Goal: Ask a question

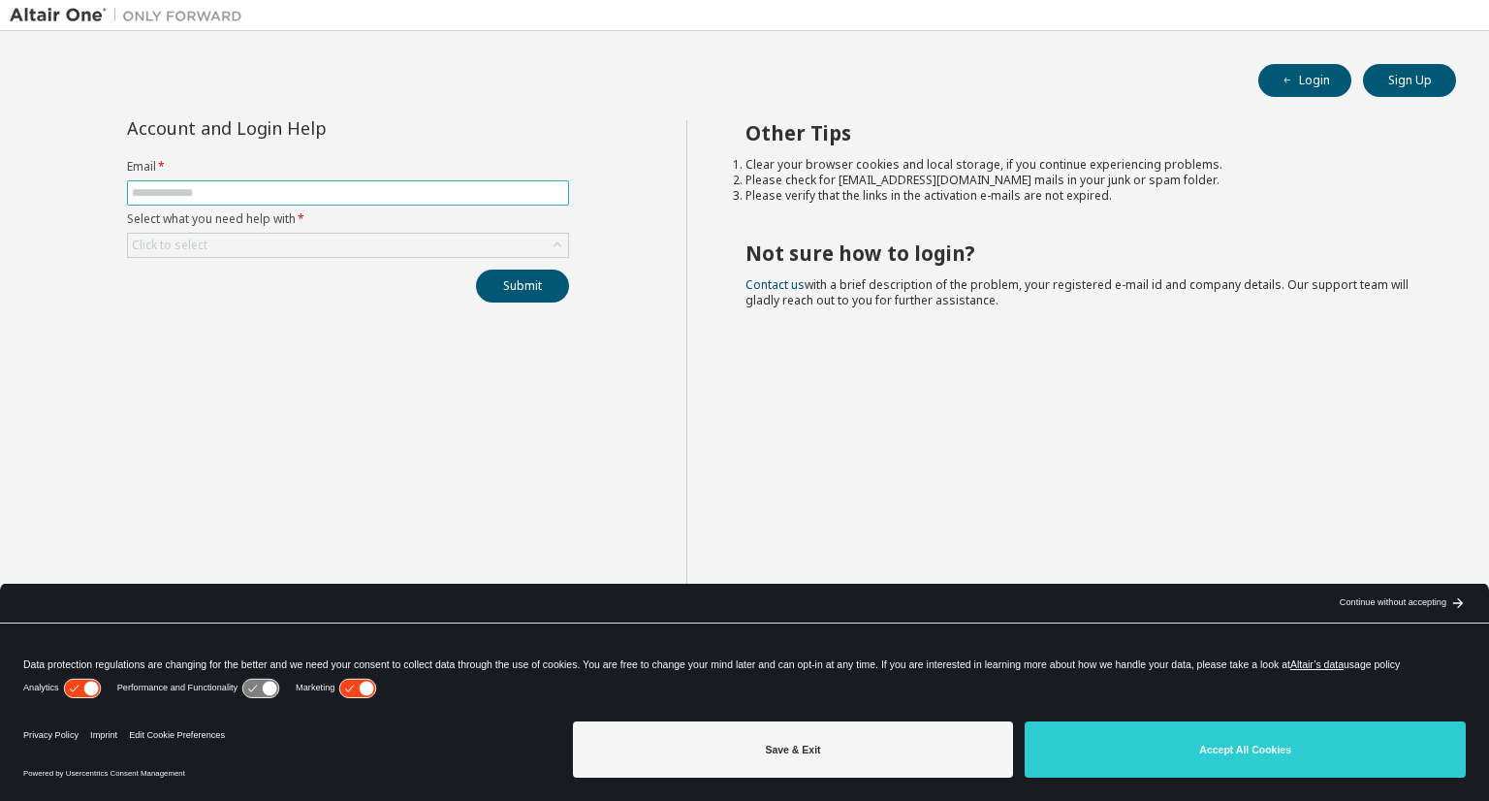
click at [381, 204] on span at bounding box center [348, 192] width 442 height 25
click at [391, 187] on input "text" at bounding box center [348, 193] width 432 height 16
type input "**********"
click at [183, 243] on div "Click to select" at bounding box center [170, 245] width 76 height 16
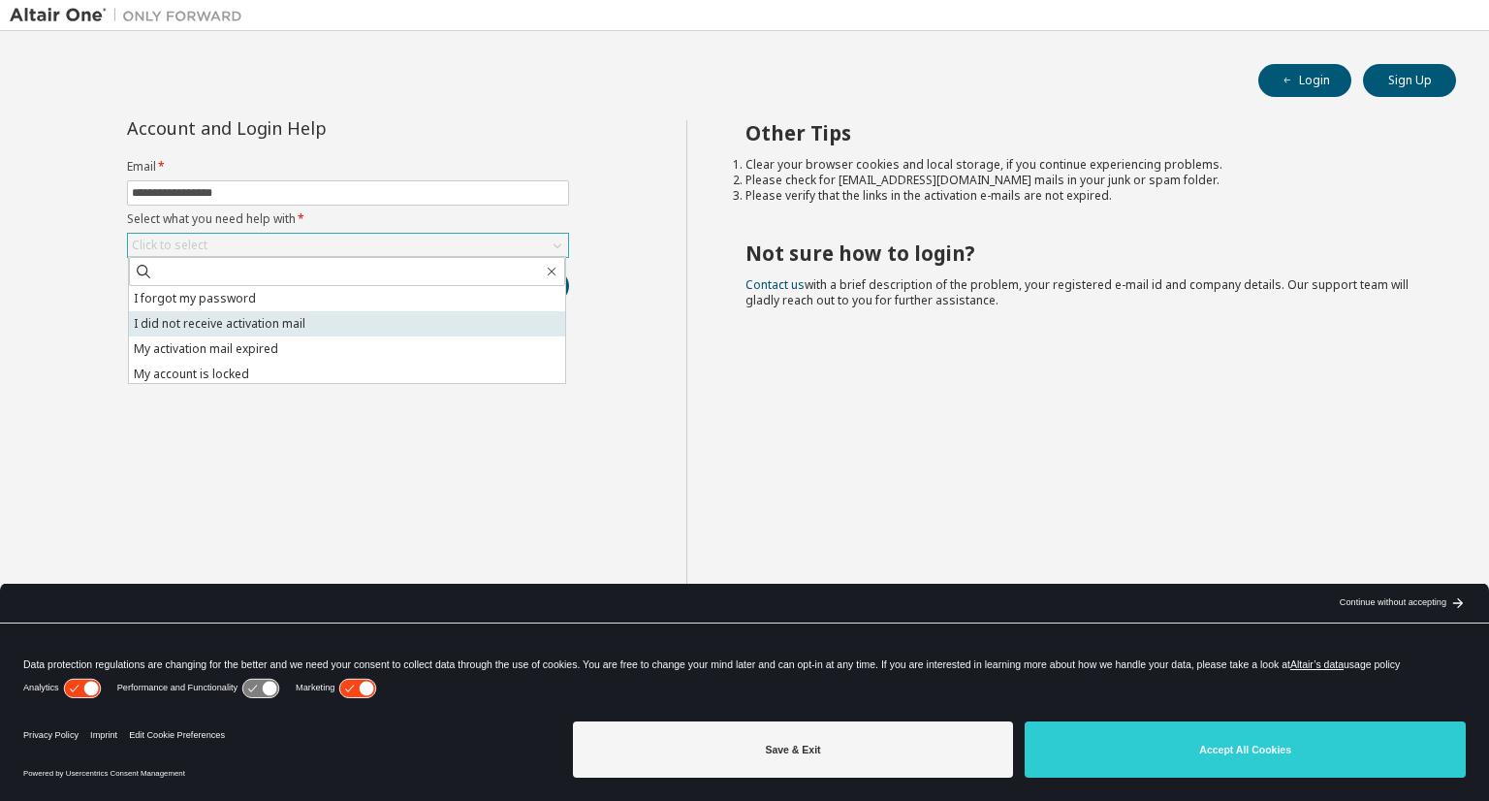
click at [201, 315] on li "I did not receive activation mail" at bounding box center [347, 323] width 436 height 25
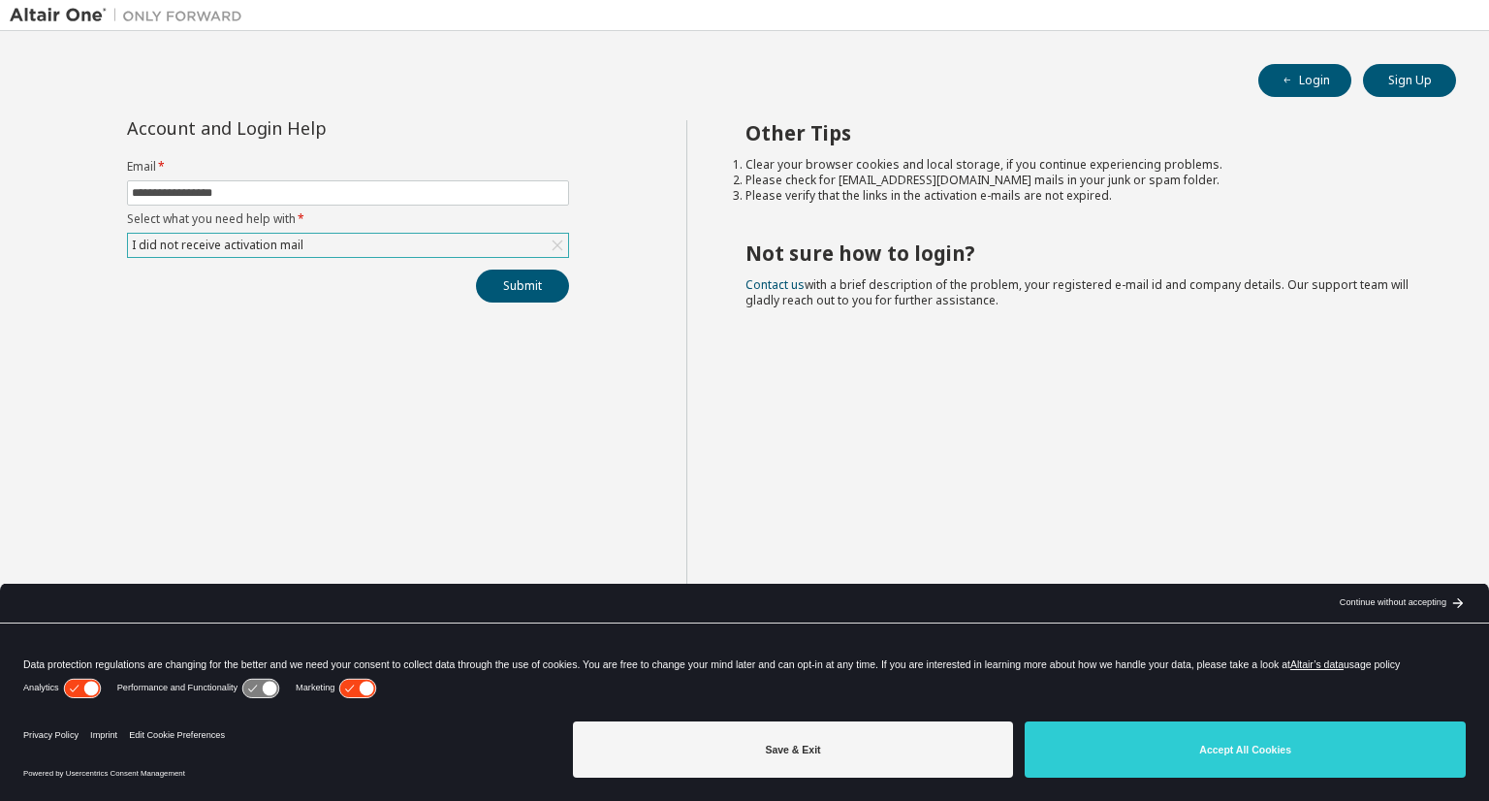
click at [230, 251] on div "I did not receive activation mail" at bounding box center [217, 245] width 177 height 21
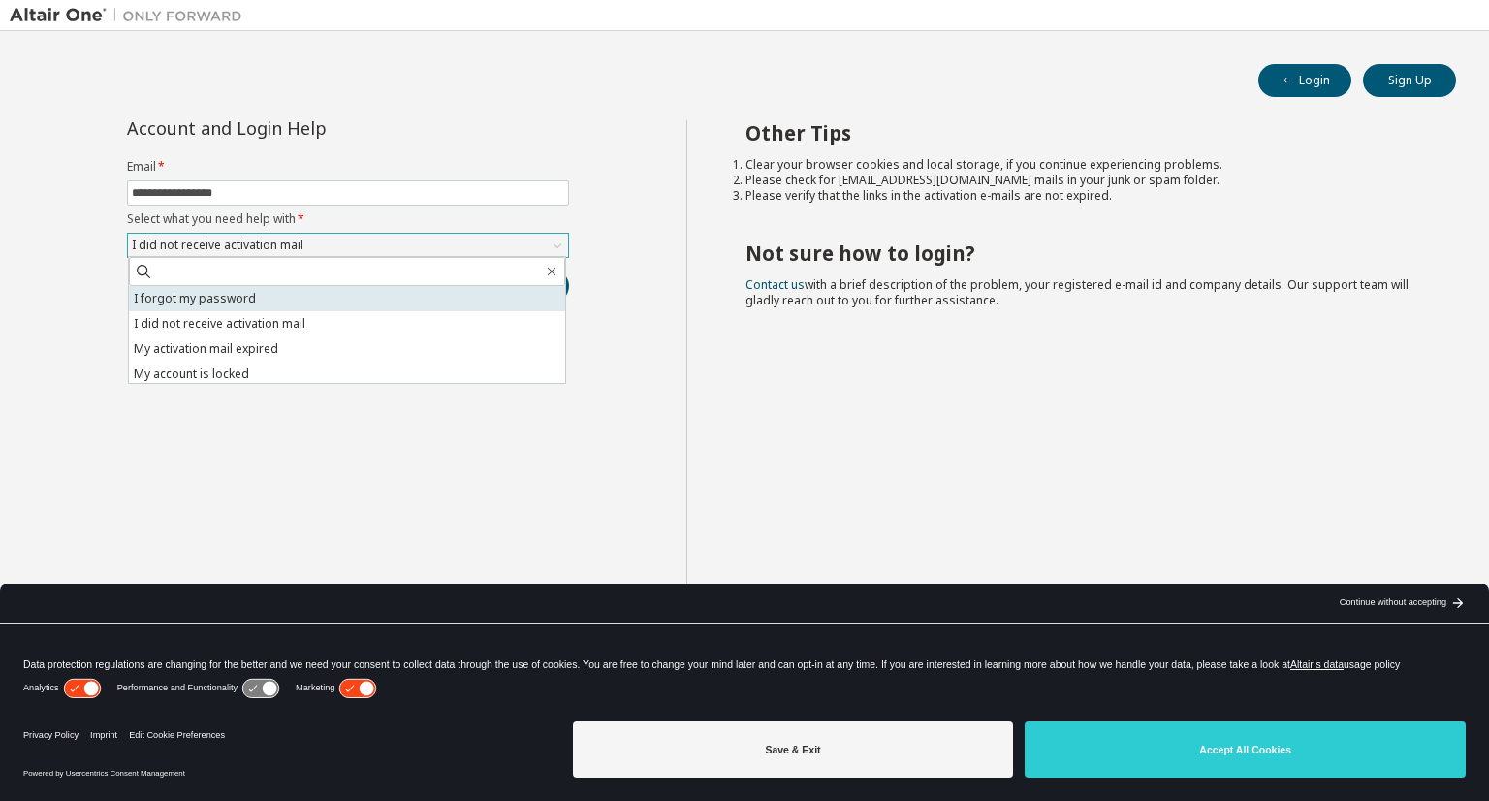
click at [254, 303] on li "I forgot my password" at bounding box center [347, 298] width 436 height 25
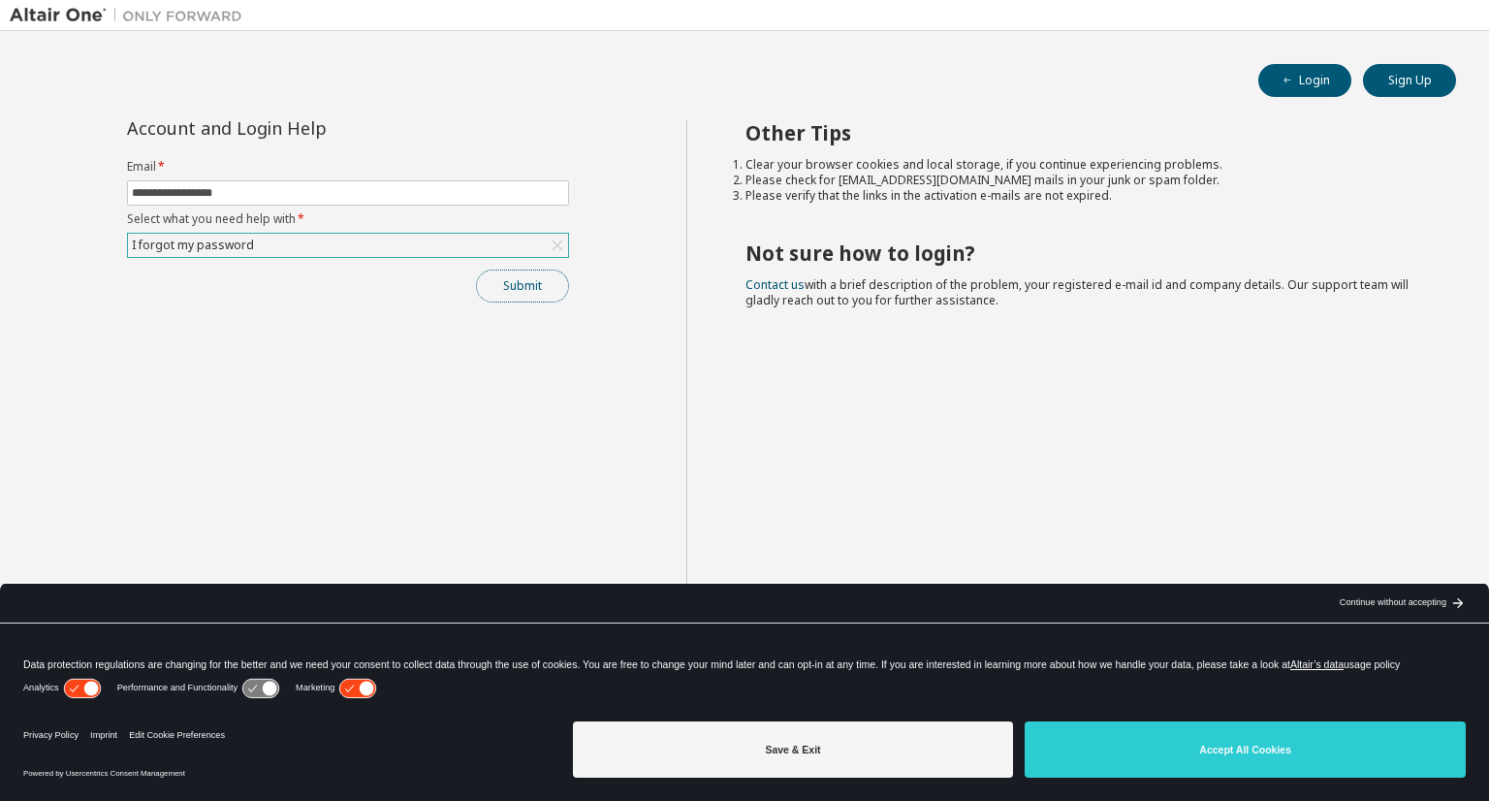
click at [534, 284] on button "Submit" at bounding box center [522, 285] width 93 height 33
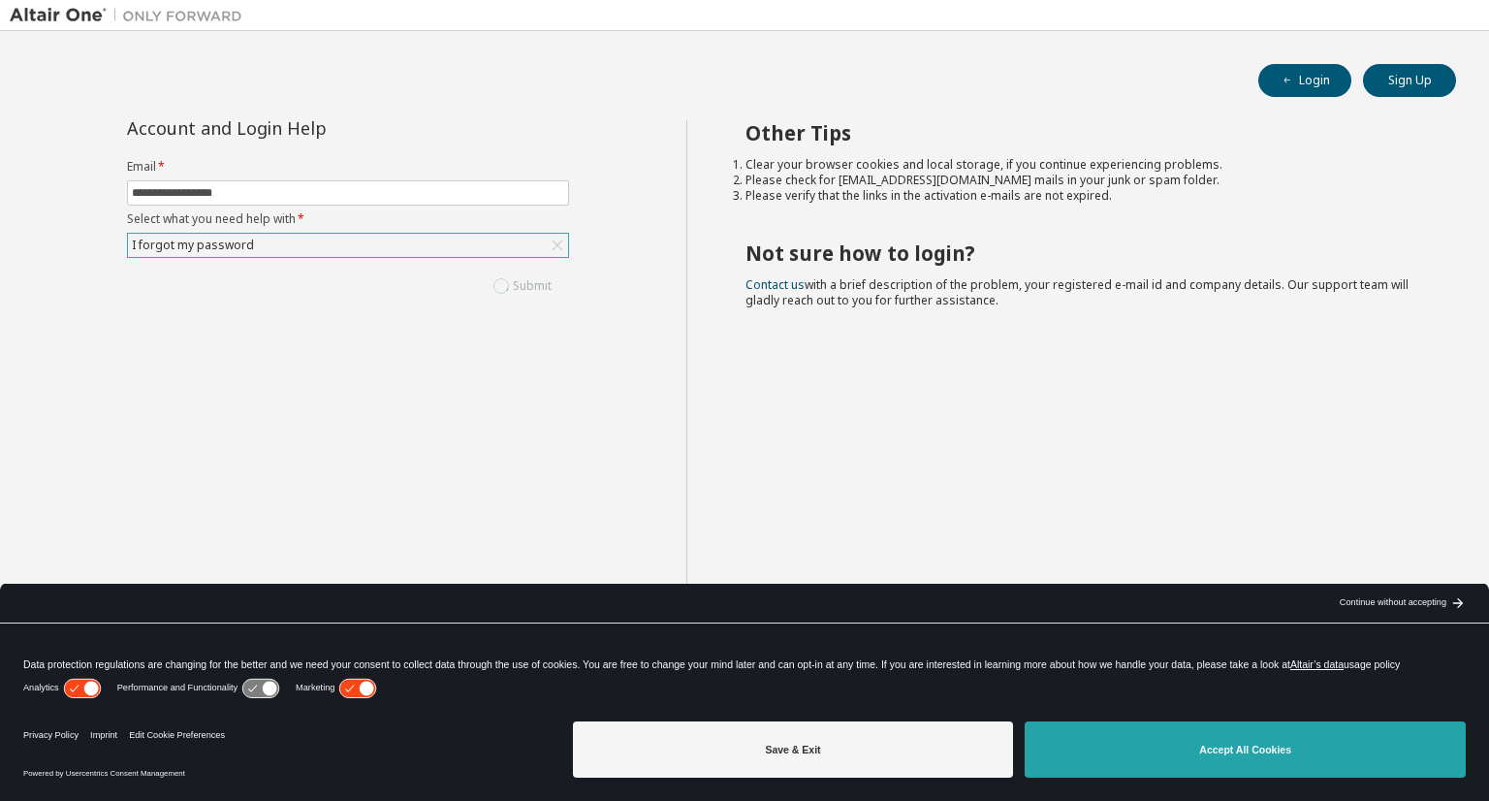
click at [1285, 756] on button "Accept All Cookies" at bounding box center [1244, 749] width 441 height 56
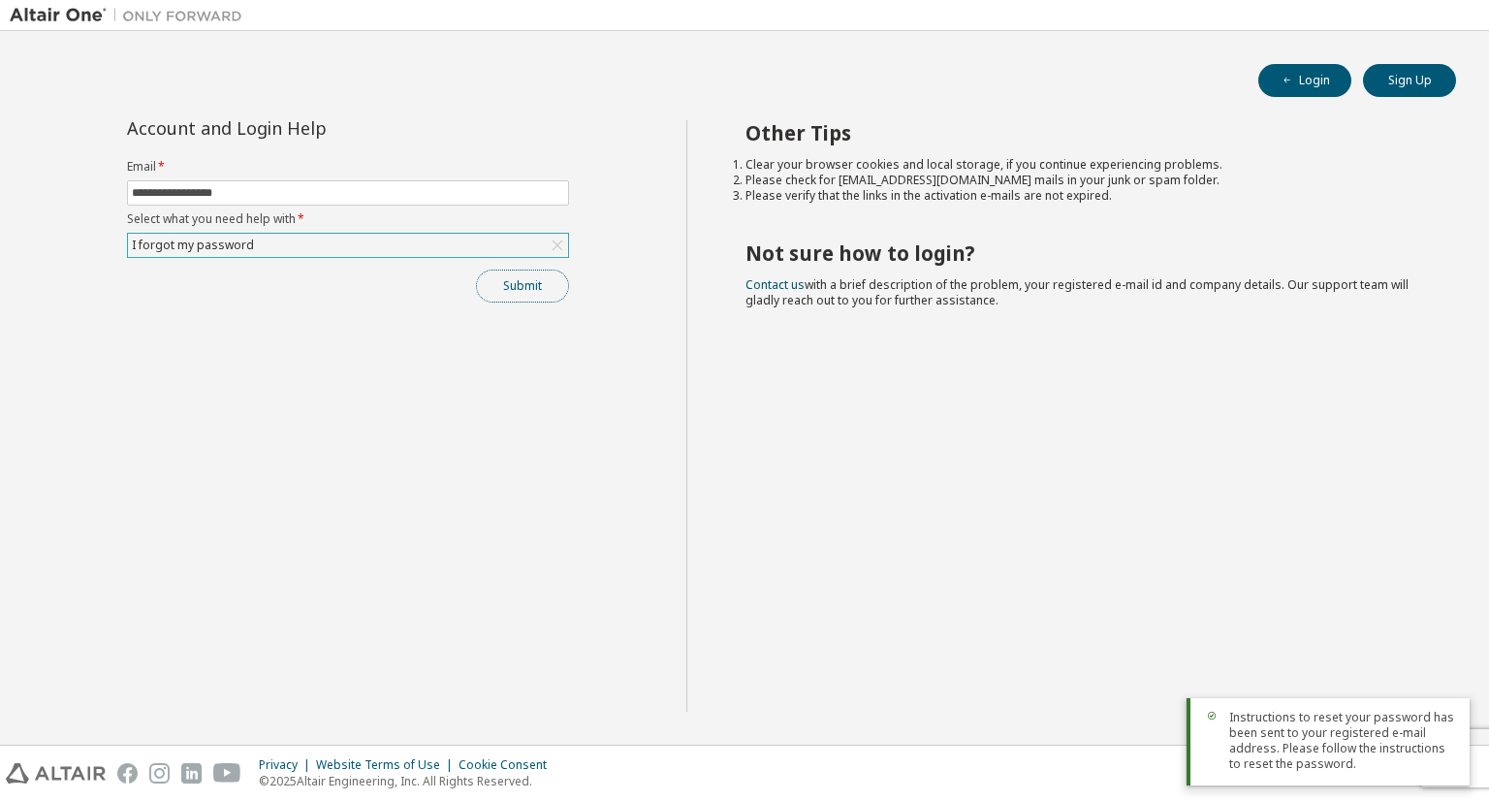
click at [537, 290] on button "Submit" at bounding box center [522, 285] width 93 height 33
